Goal: Task Accomplishment & Management: Manage account settings

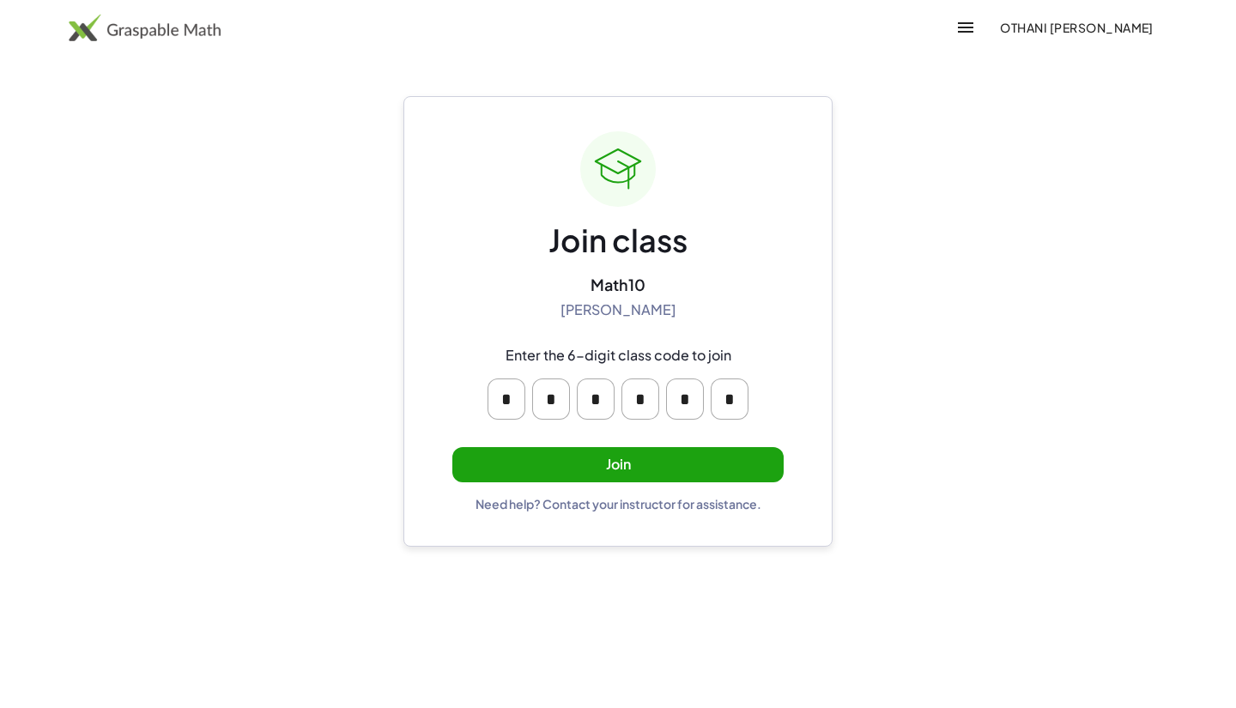
click at [778, 455] on button "Join" at bounding box center [617, 464] width 331 height 35
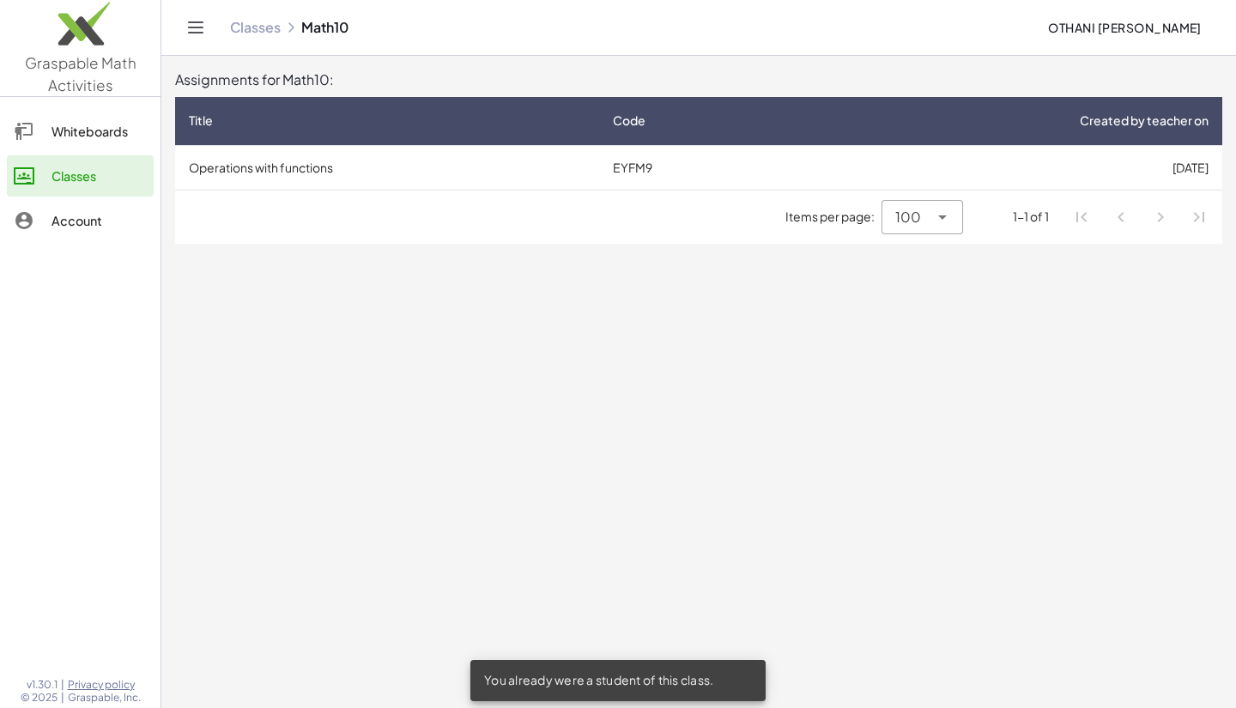
click at [650, 158] on td "EYFM9" at bounding box center [695, 167] width 193 height 45
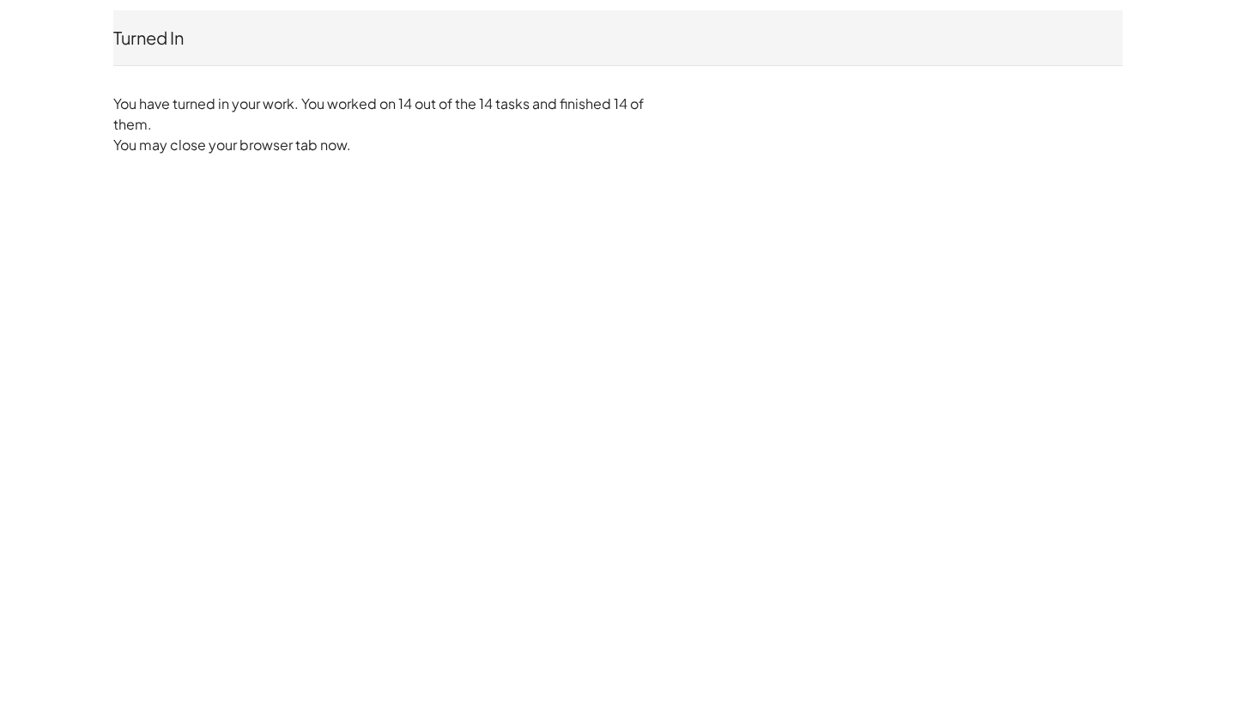
click at [0, 0] on div "Turned In Othani Betts Not you? You have turned in your work. You worked on 14 …" at bounding box center [0, 0] width 0 height 0
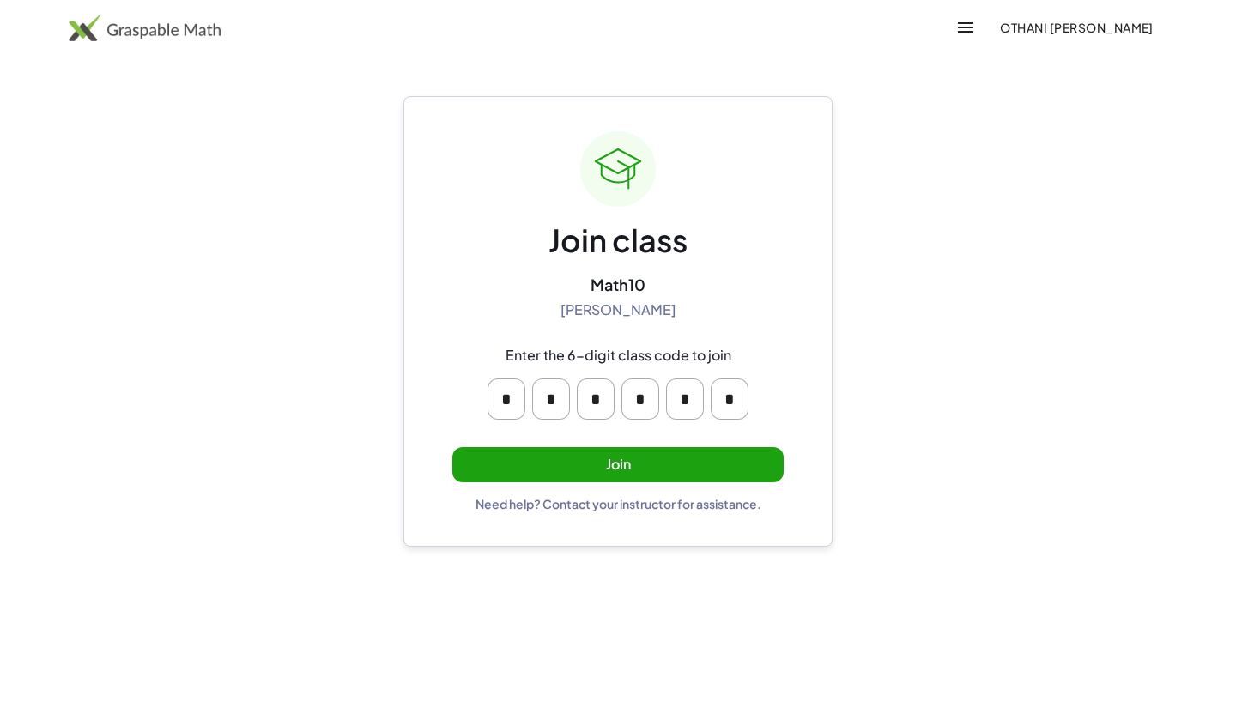
click at [723, 461] on button "Join" at bounding box center [617, 464] width 331 height 35
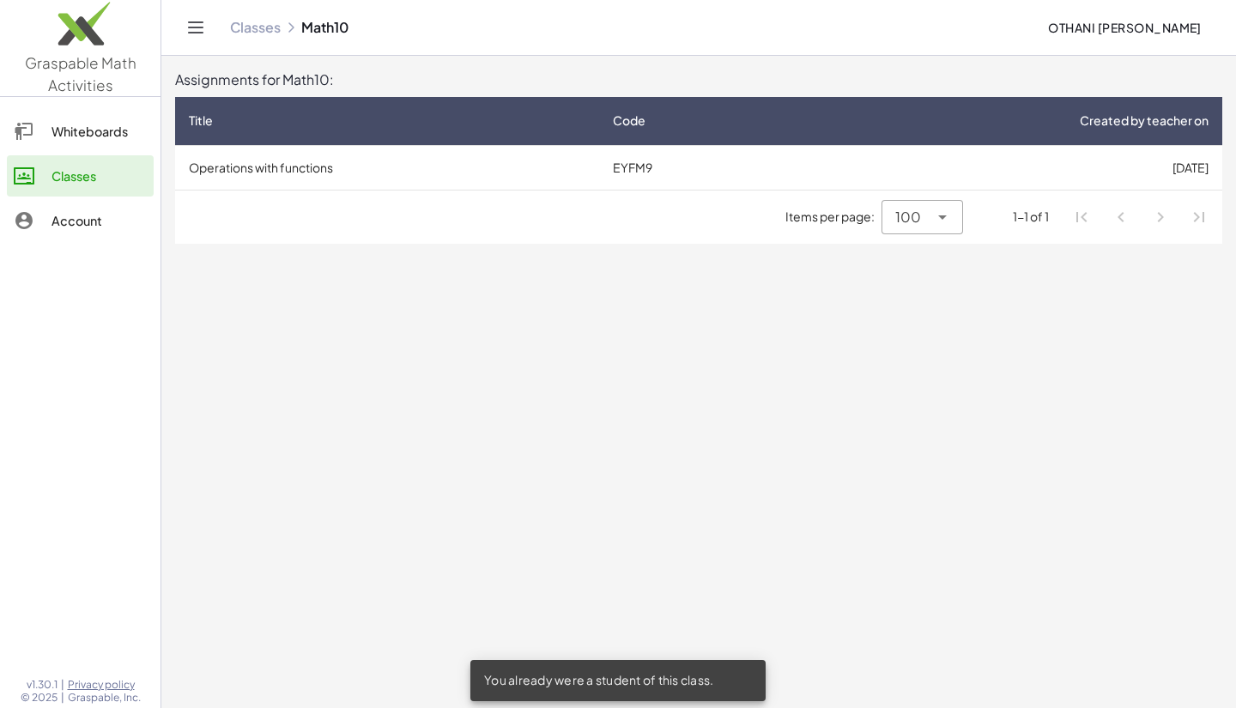
click at [102, 226] on div "Account" at bounding box center [99, 220] width 95 height 21
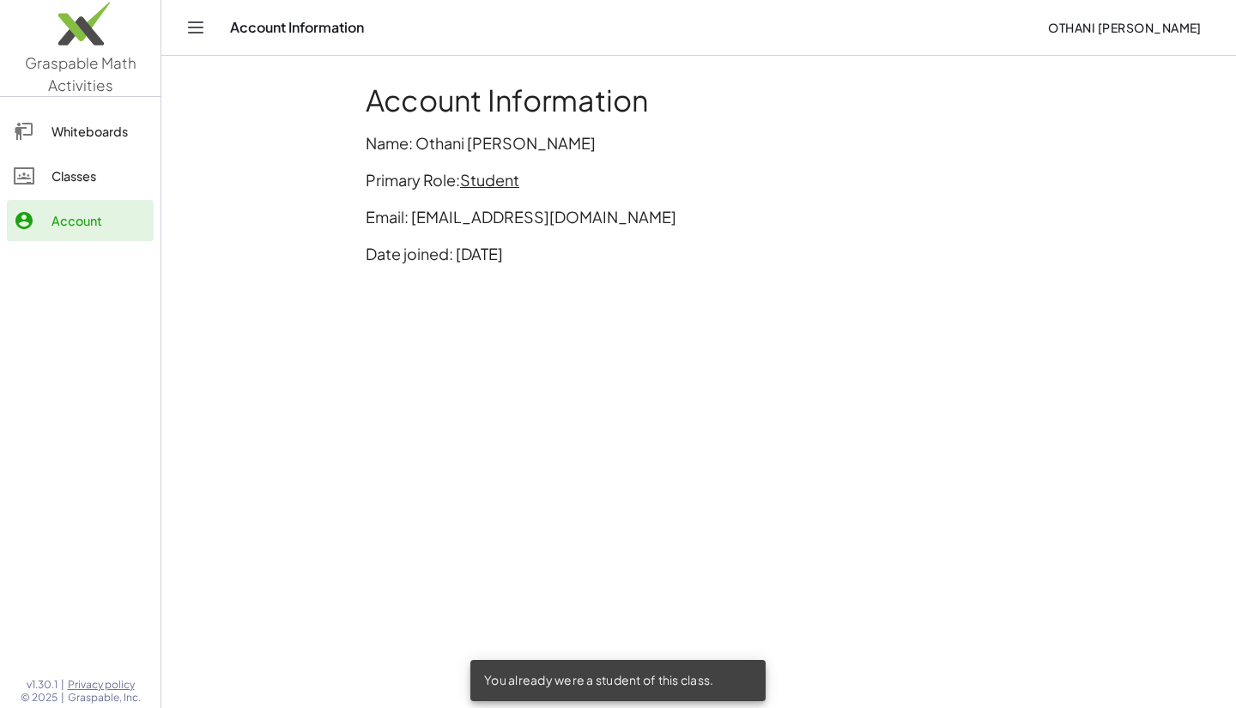
click at [100, 174] on div "Classes" at bounding box center [99, 176] width 95 height 21
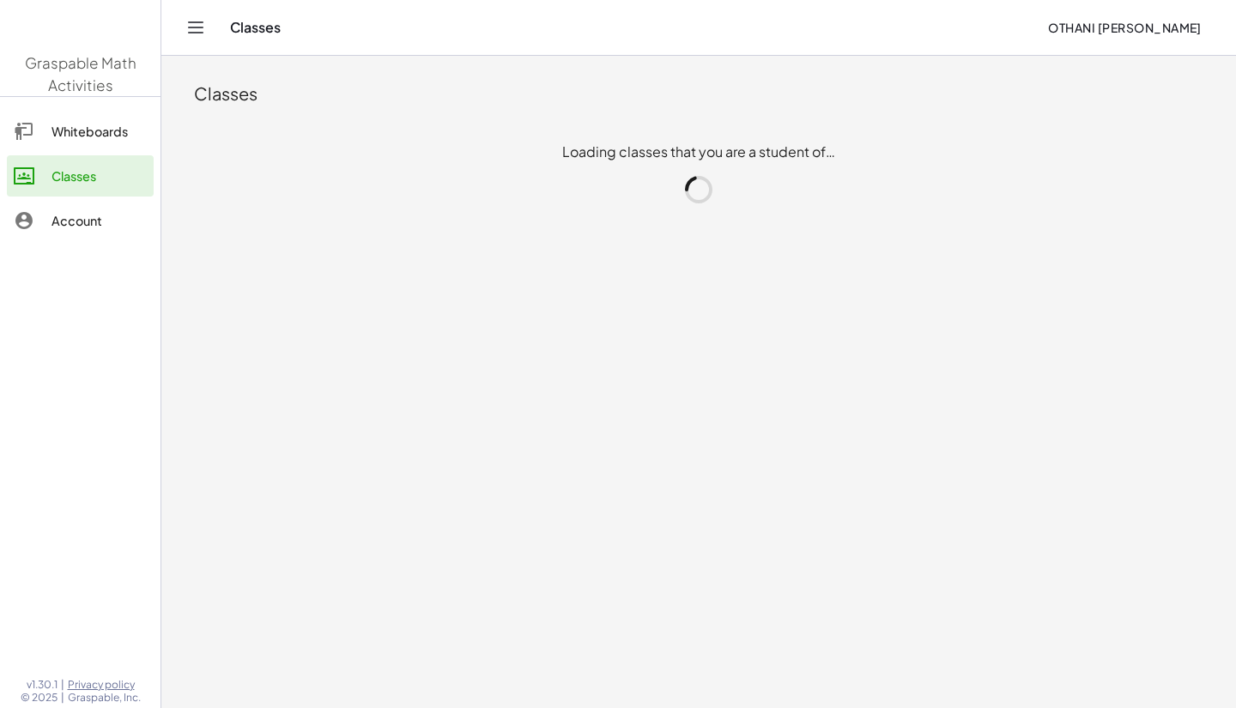
click at [100, 174] on div "Classes" at bounding box center [99, 176] width 95 height 21
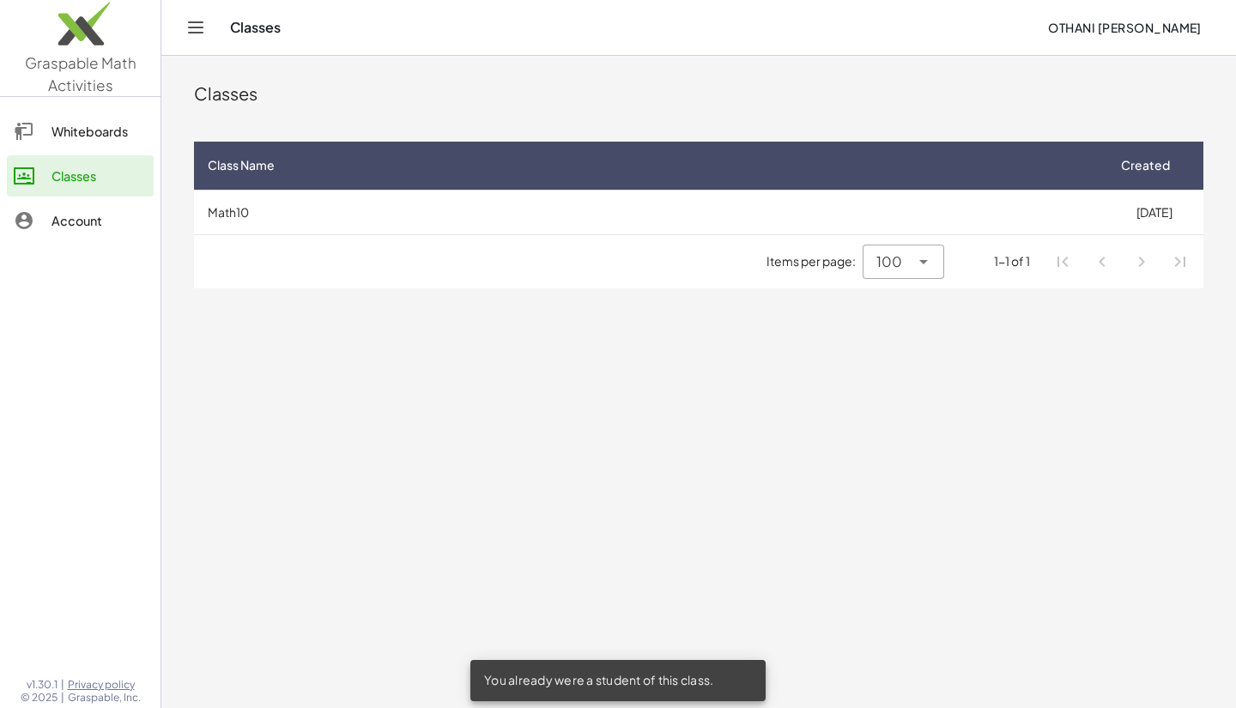
click at [107, 149] on link "Whiteboards" at bounding box center [80, 131] width 147 height 41
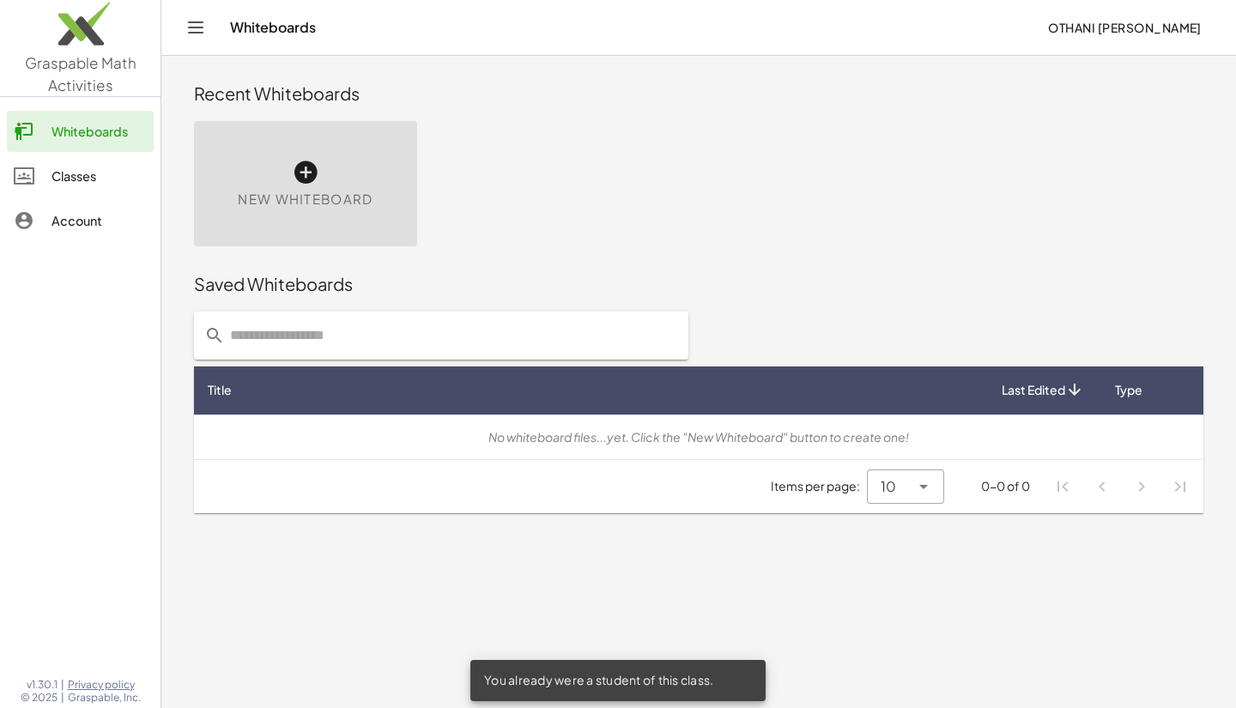
click at [1184, 37] on button "Othani [PERSON_NAME]" at bounding box center [1124, 27] width 181 height 31
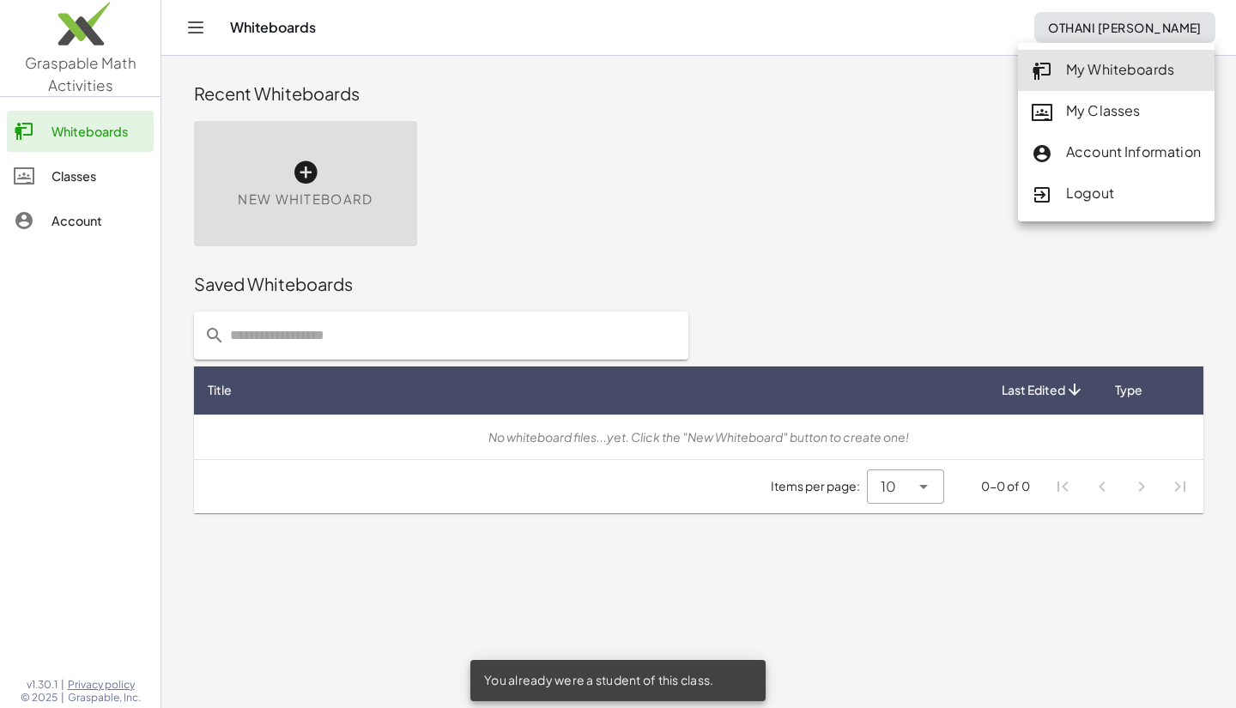
click at [1109, 211] on div "Logout" at bounding box center [1116, 193] width 197 height 41
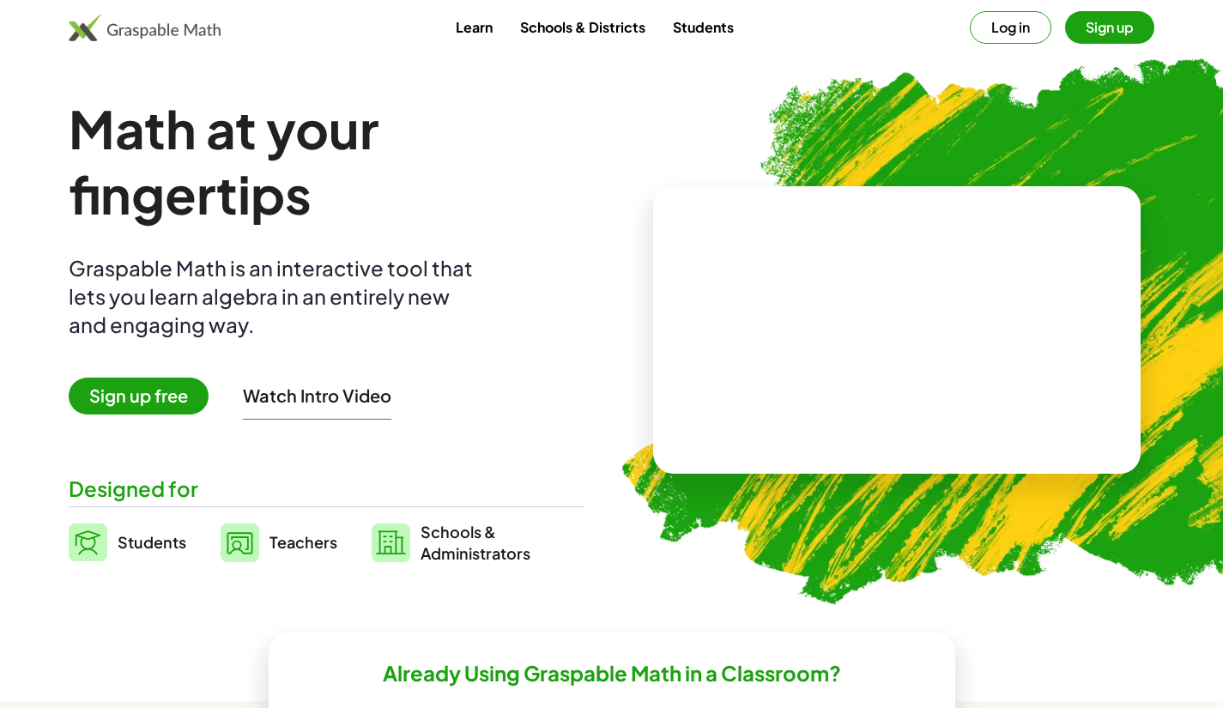
click at [1118, 35] on button "Sign up" at bounding box center [1109, 27] width 89 height 33
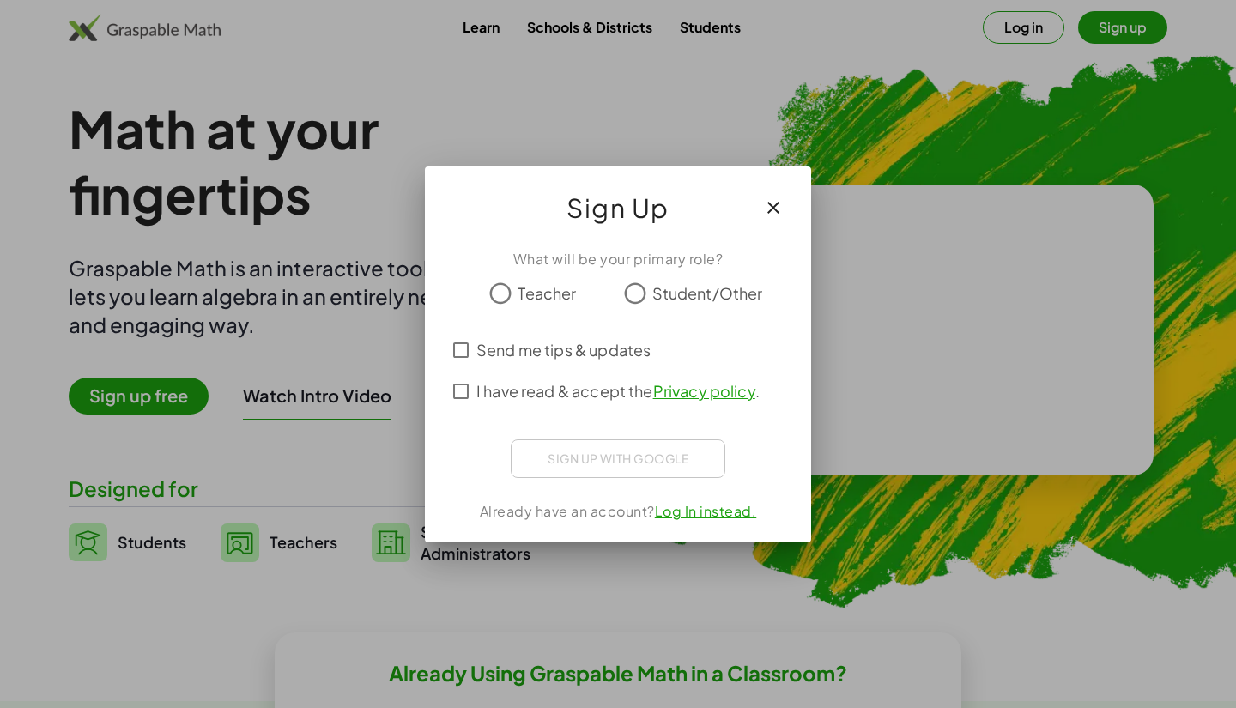
click at [653, 288] on span "Student/Other" at bounding box center [707, 293] width 111 height 23
click at [786, 200] on button "button" at bounding box center [773, 207] width 41 height 41
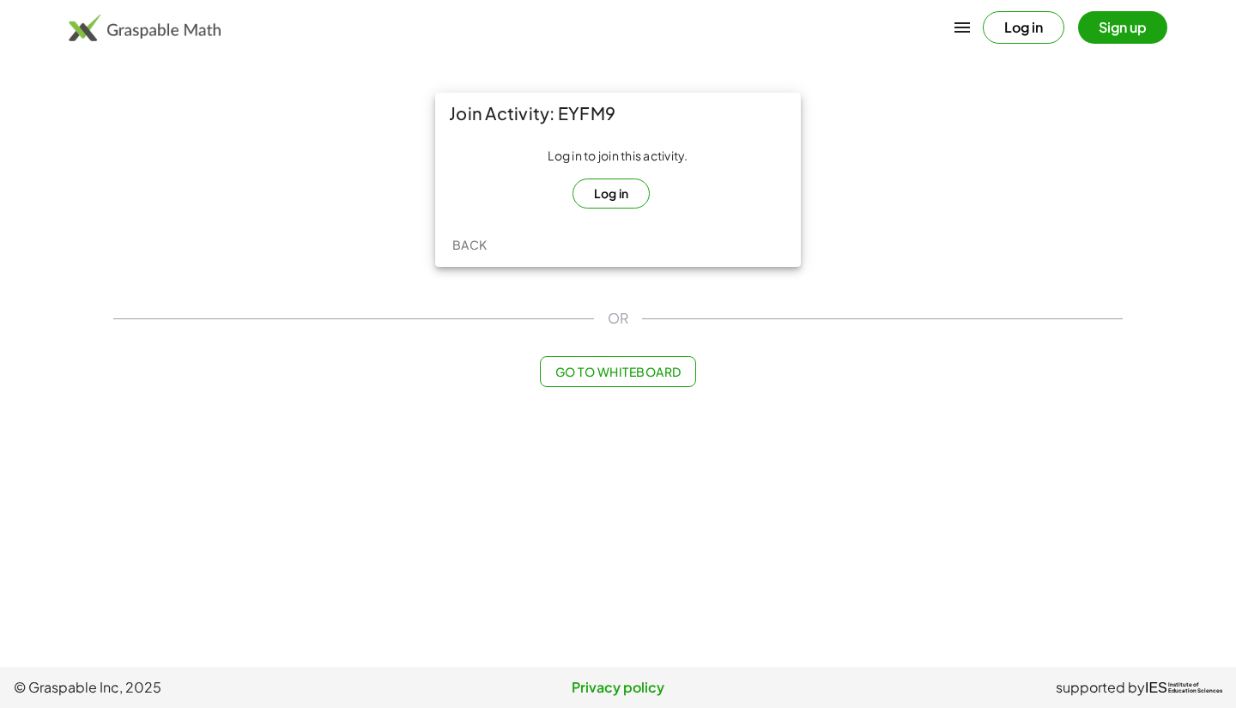
click at [601, 186] on button "Log in" at bounding box center [612, 194] width 78 height 30
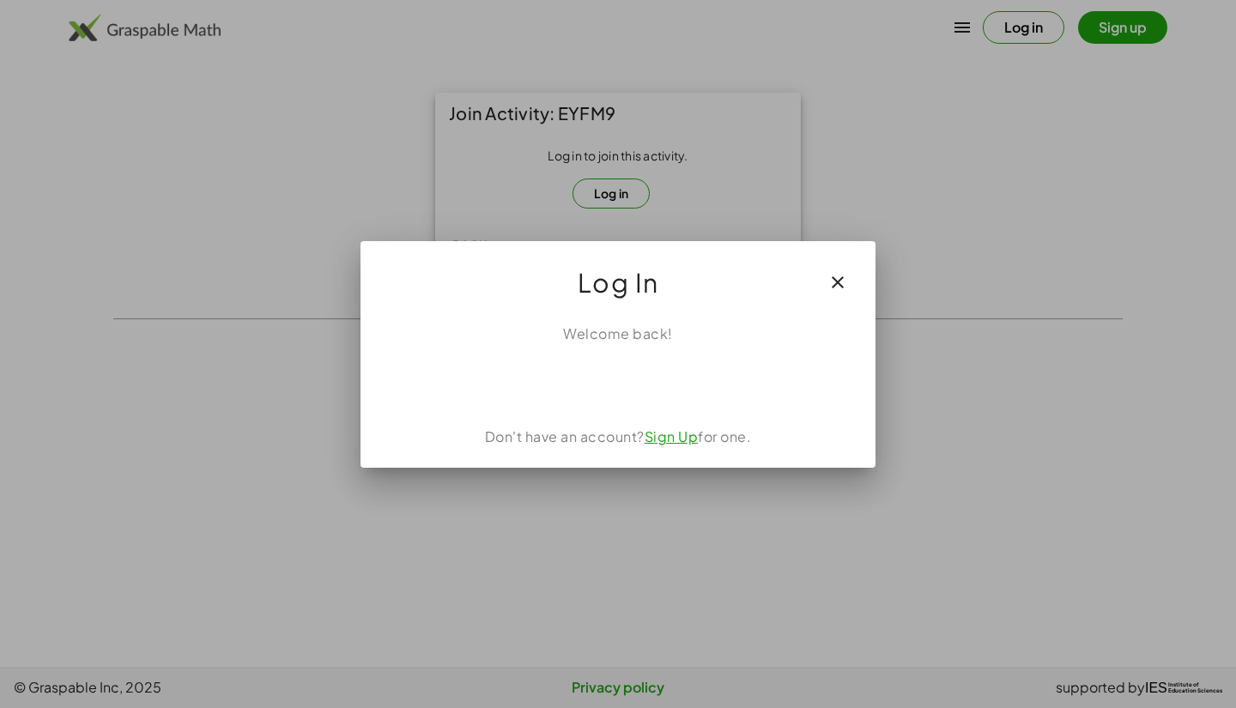
click at [665, 436] on link "Sign Up" at bounding box center [672, 436] width 54 height 18
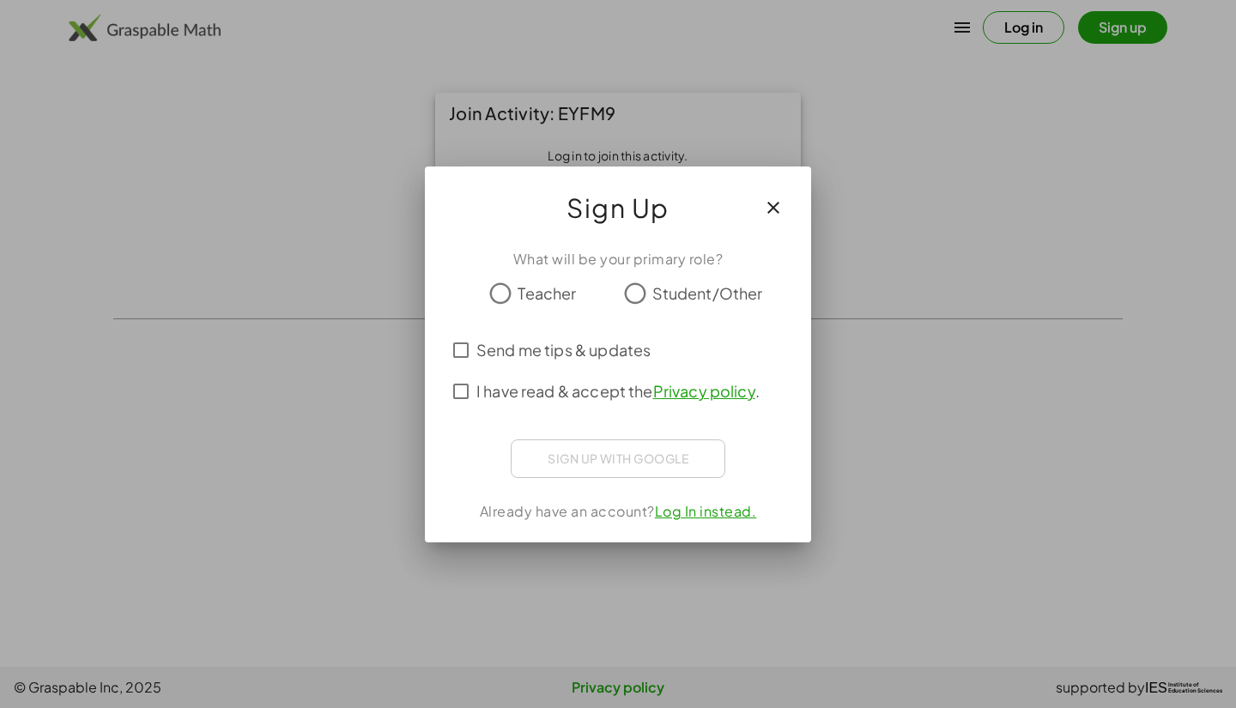
click at [676, 510] on link "Log In instead." at bounding box center [706, 511] width 102 height 18
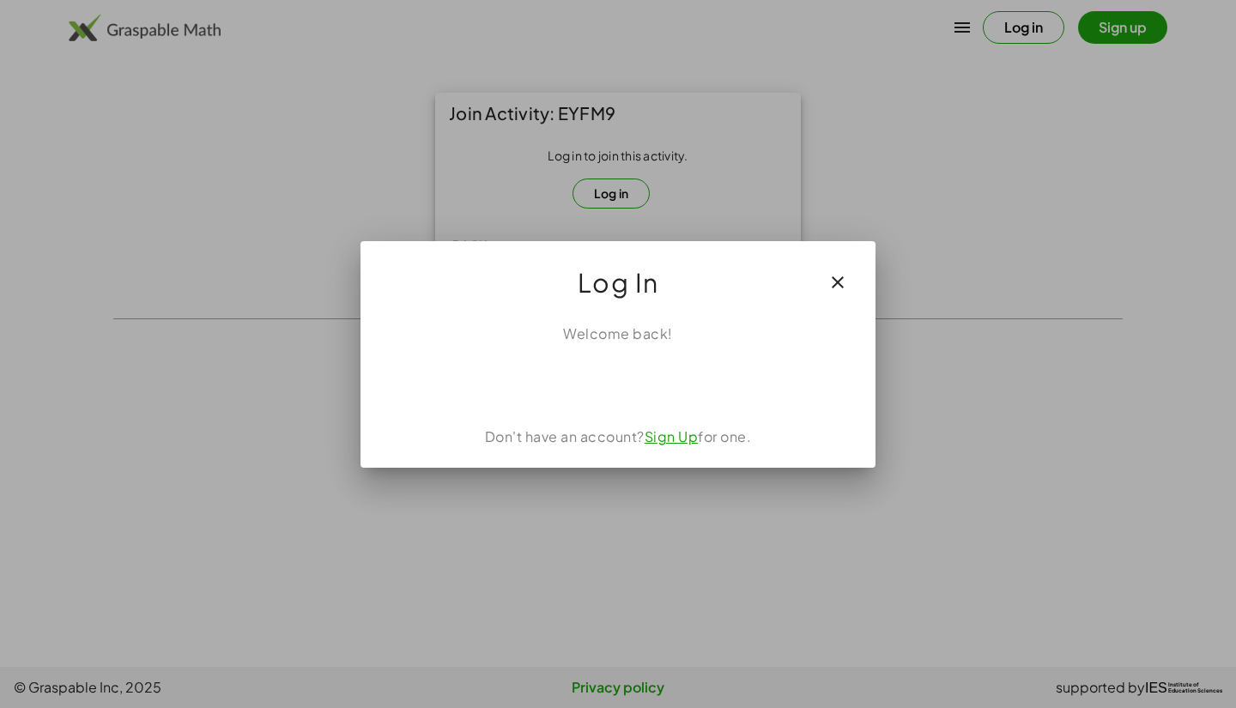
click at [678, 440] on link "Sign Up" at bounding box center [672, 436] width 54 height 18
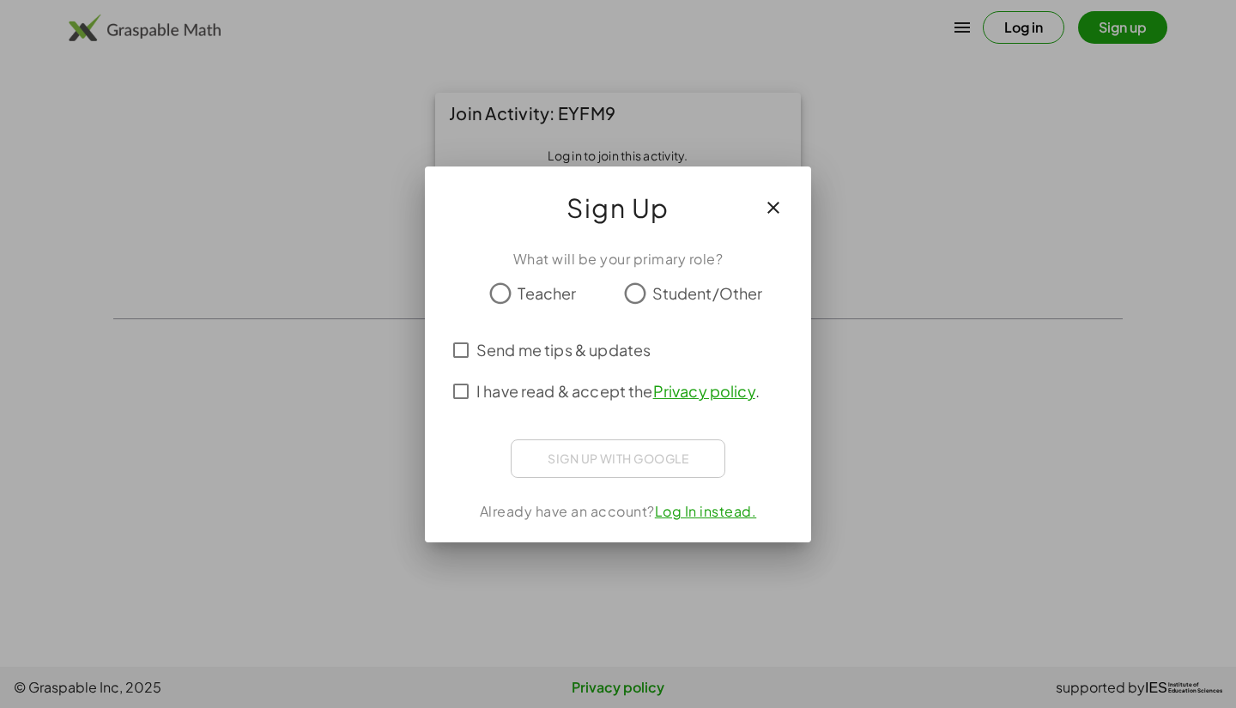
click at [594, 456] on div "Sign up with Google Iniciar sesión con Google Iniciar sesión con Google. Se abr…" at bounding box center [618, 459] width 215 height 39
